Goal: Task Accomplishment & Management: Manage account settings

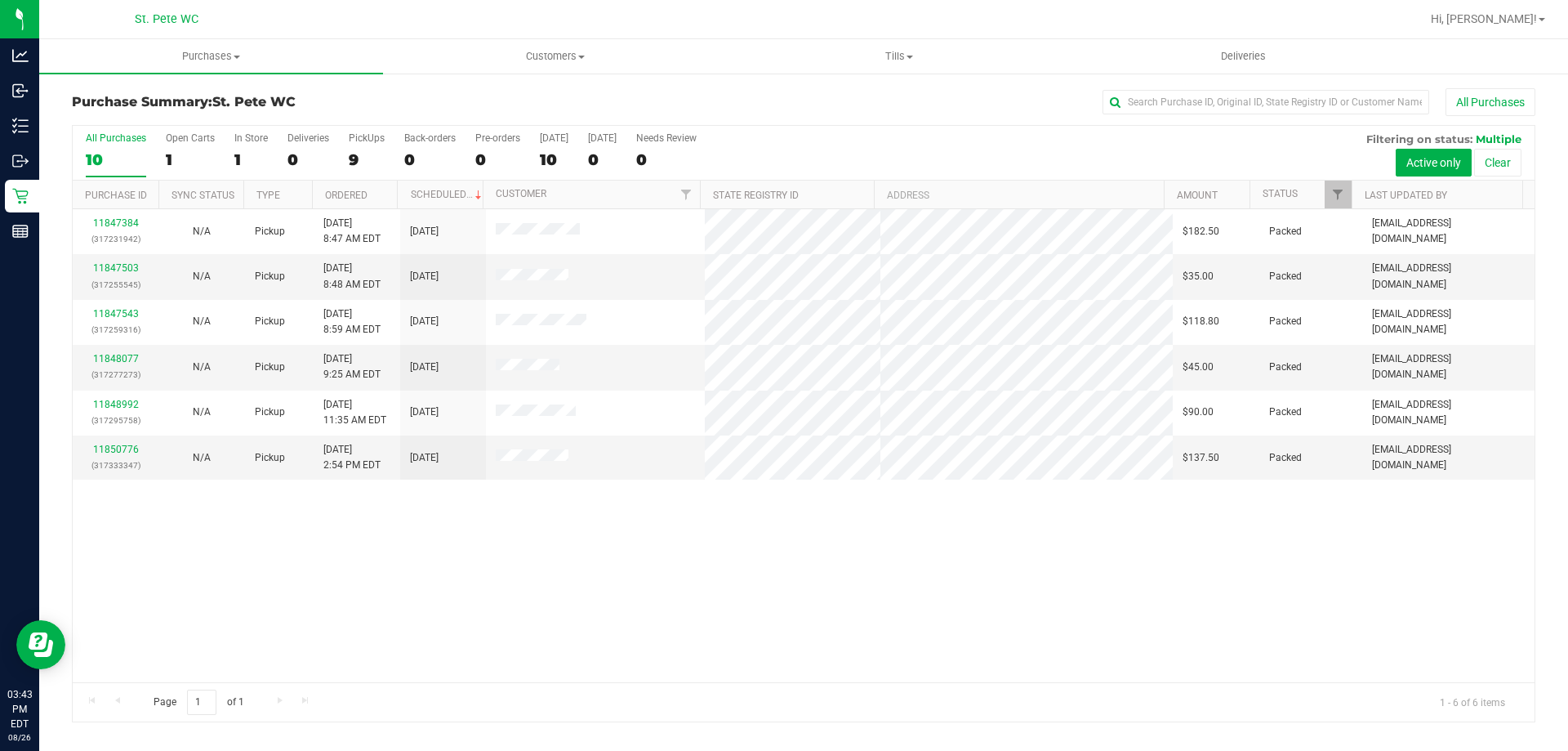
click at [471, 93] on div "Purchase Summary: St. Pete WC All Purchases" at bounding box center [803, 106] width 1464 height 36
click at [652, 94] on div "All Purchases" at bounding box center [1048, 102] width 976 height 28
click at [637, 563] on div "11847384 (317231942) N/A Pickup [DATE] 8:47 AM EDT 8/26/2025 $182.50 Packed [EM…" at bounding box center [803, 446] width 1462 height 473
click at [639, 96] on div "All Purchases" at bounding box center [1048, 102] width 976 height 28
click at [436, 23] on div at bounding box center [856, 19] width 1128 height 32
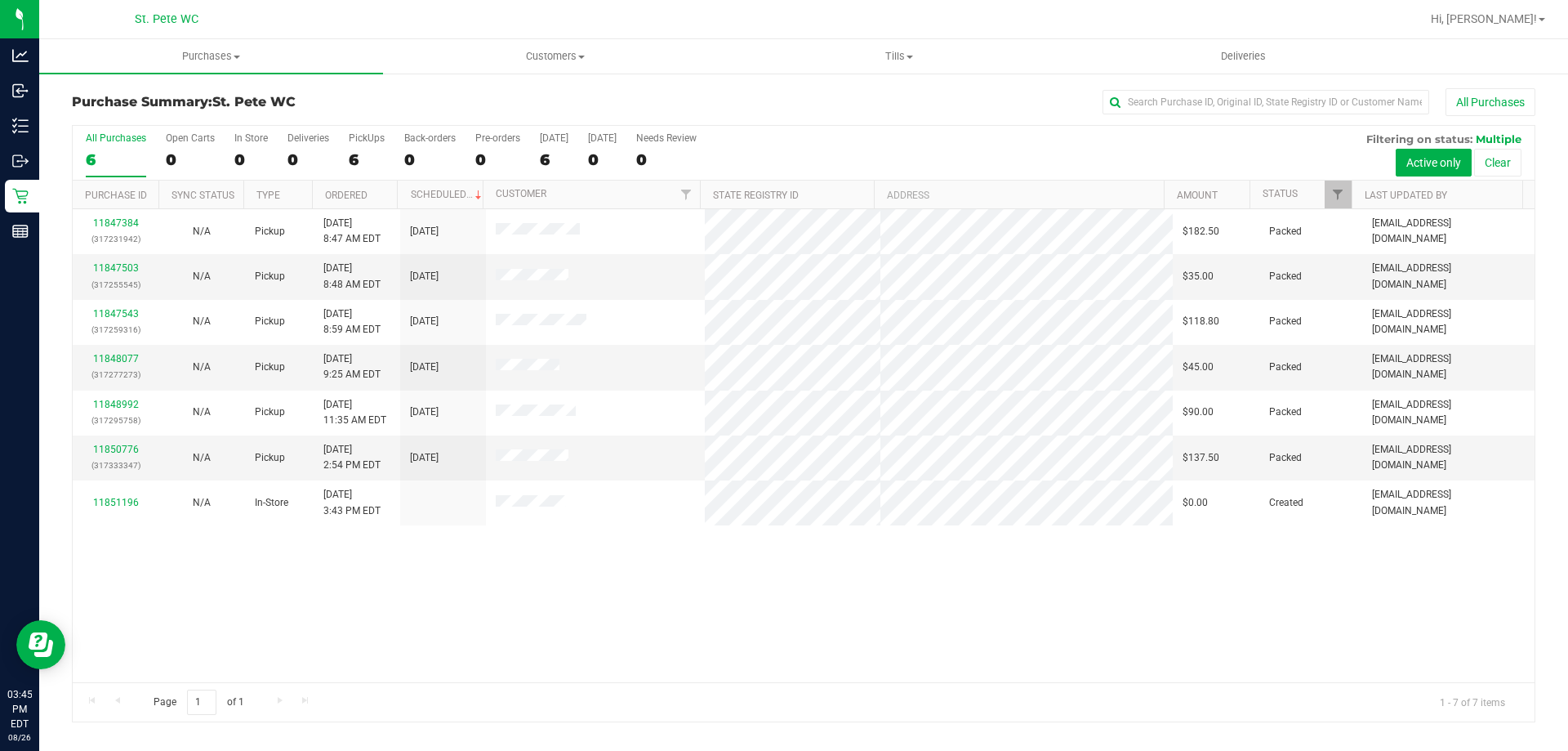
click at [732, 23] on div at bounding box center [856, 19] width 1128 height 32
click at [1505, 22] on span "Hi, [PERSON_NAME]!" at bounding box center [1484, 19] width 106 height 13
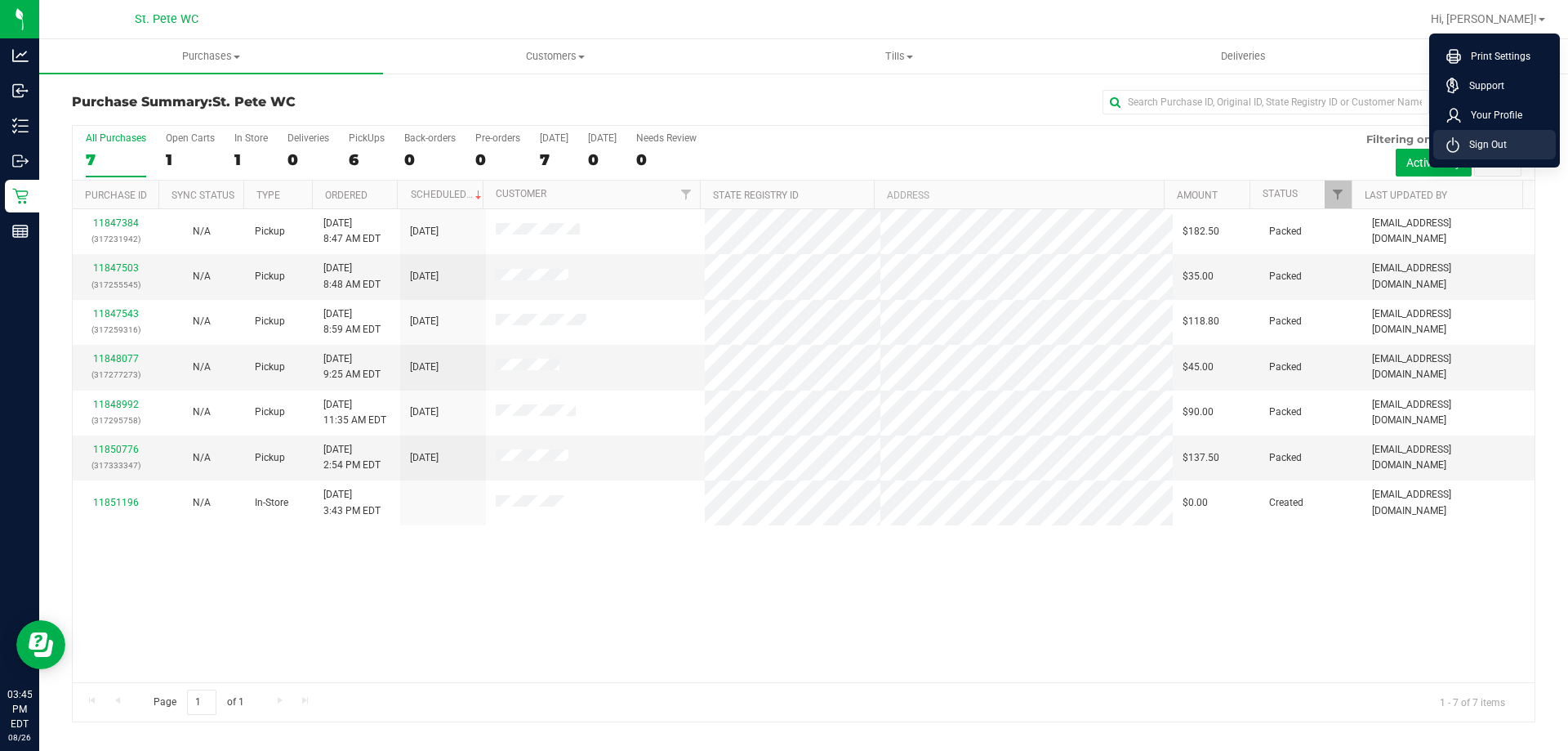
click at [1499, 139] on span "Sign Out" at bounding box center [1483, 145] width 47 height 17
